Goal: Task Accomplishment & Management: Use online tool/utility

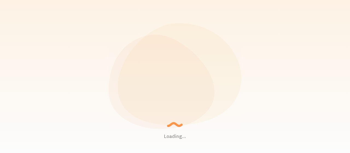
click at [162, 75] on p "Back in 1969, apps were much slower Sonny... - Granny" at bounding box center [189, 76] width 57 height 17
click at [174, 74] on p "Back in 1969, apps were much slower Sonny... - Granny" at bounding box center [189, 76] width 57 height 17
click at [166, 74] on p "Setting up a seamless experience... - Granny" at bounding box center [189, 76] width 57 height 13
drag, startPoint x: 166, startPoint y: 74, endPoint x: 176, endPoint y: 73, distance: 10.4
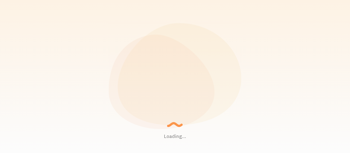
click at [168, 73] on p "Setting up a seamless experience... - Granny" at bounding box center [189, 76] width 57 height 13
click at [176, 73] on p "Setting up a seamless experience... - Granny" at bounding box center [189, 76] width 57 height 13
click at [195, 75] on p "Setting up a seamless experience... - Granny" at bounding box center [189, 76] width 57 height 13
click at [177, 76] on p "Setting up a seamless experience... - Granny" at bounding box center [189, 76] width 57 height 13
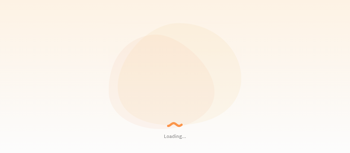
drag, startPoint x: 163, startPoint y: 75, endPoint x: 198, endPoint y: 75, distance: 35.2
click at [198, 75] on p "Gathering data and junk... - AI Robot" at bounding box center [189, 76] width 57 height 8
click at [191, 80] on small "- AI Robot" at bounding box center [189, 79] width 56 height 3
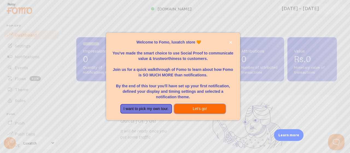
click at [193, 110] on button "Let's go!" at bounding box center [200, 109] width 52 height 10
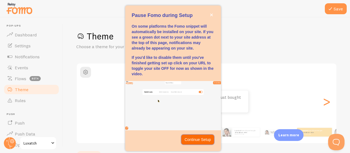
click at [201, 139] on p "Continue Setup" at bounding box center [197, 139] width 26 height 5
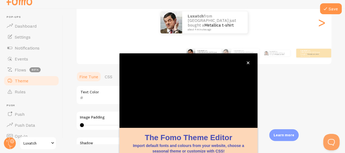
scroll to position [30, 0]
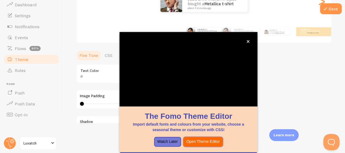
click at [209, 141] on button "Open Theme Editor" at bounding box center [203, 142] width 40 height 10
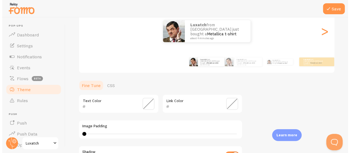
scroll to position [0, 0]
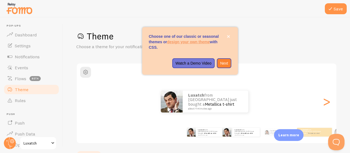
scroll to position [27, 0]
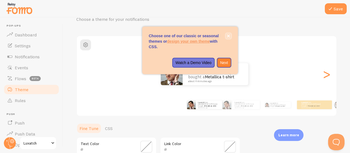
click at [229, 35] on icon "close," at bounding box center [228, 35] width 3 height 3
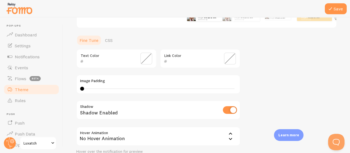
scroll to position [163, 0]
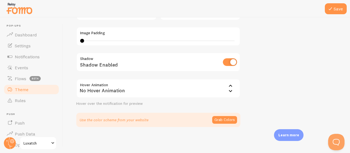
click at [227, 90] on icon at bounding box center [230, 91] width 7 height 7
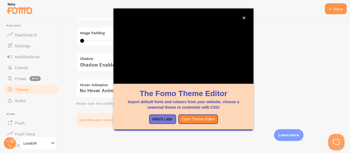
scroll to position [61, 0]
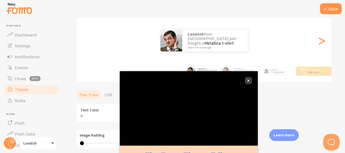
click at [249, 81] on icon "close," at bounding box center [248, 80] width 3 height 3
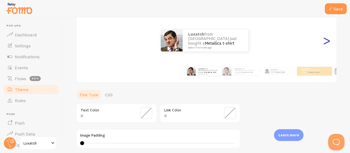
click at [324, 43] on div ">" at bounding box center [326, 40] width 7 height 39
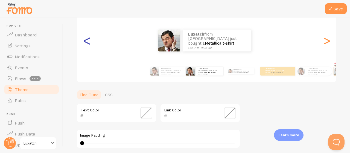
click at [87, 42] on div "<" at bounding box center [86, 40] width 7 height 39
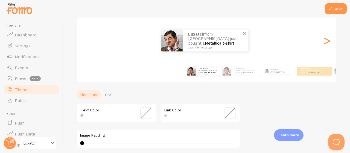
click at [226, 46] on small "about 4 minutes ago" at bounding box center [214, 47] width 53 height 3
click at [338, 8] on button "Save" at bounding box center [335, 8] width 22 height 11
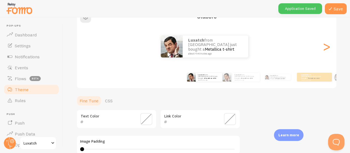
scroll to position [54, 0]
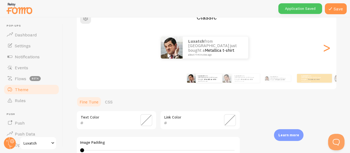
click at [146, 122] on span at bounding box center [146, 120] width 12 height 12
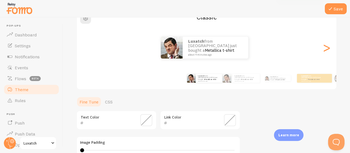
click at [94, 122] on input "text" at bounding box center [109, 122] width 50 height 7
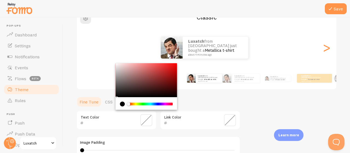
click at [122, 102] on div "current color is #000000" at bounding box center [122, 103] width 5 height 5
drag, startPoint x: 126, startPoint y: 102, endPoint x: 131, endPoint y: 103, distance: 4.7
click at [131, 103] on div "Chrome color picker" at bounding box center [146, 103] width 53 height 5
click at [119, 95] on div "Chrome color picker" at bounding box center [146, 80] width 61 height 34
type input "0E0D0D"
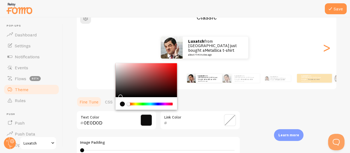
click at [144, 122] on span at bounding box center [146, 120] width 12 height 12
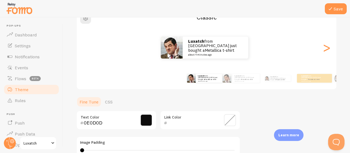
click at [216, 102] on ul "Fine Tune CSS" at bounding box center [158, 101] width 164 height 11
click at [251, 106] on div "Theme Choose a theme for your notifications Classic luxatch from [GEOGRAPHIC_DA…" at bounding box center [206, 106] width 260 height 259
click at [333, 9] on icon at bounding box center [330, 8] width 7 height 7
